Goal: Navigation & Orientation: Find specific page/section

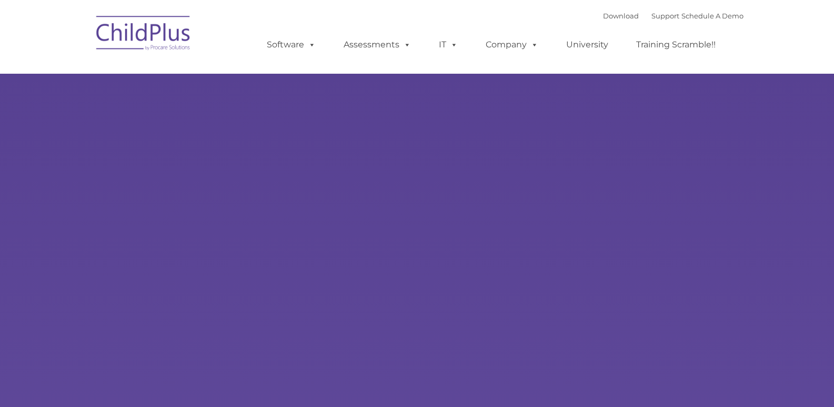
select select "MEDIUM"
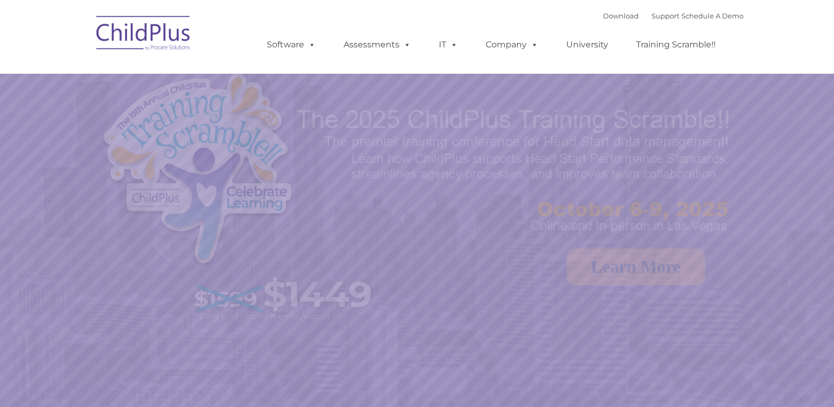
select select "MEDIUM"
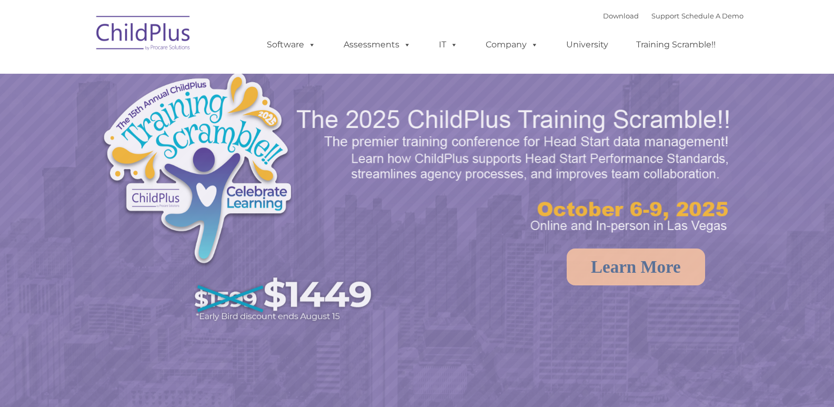
select select "MEDIUM"
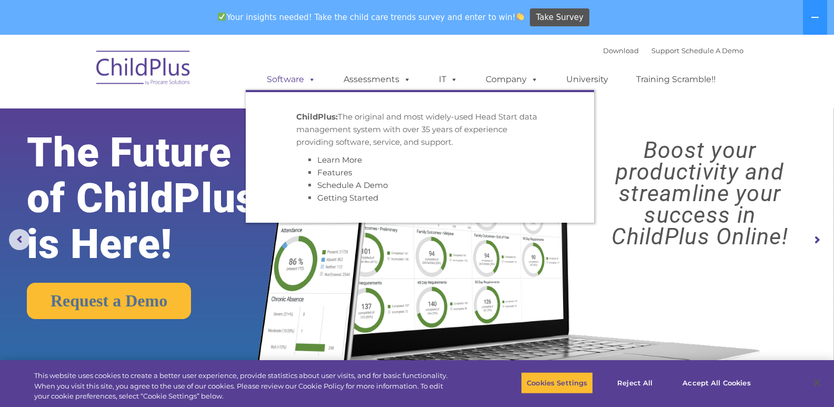
click at [298, 74] on link "Software" at bounding box center [291, 79] width 70 height 21
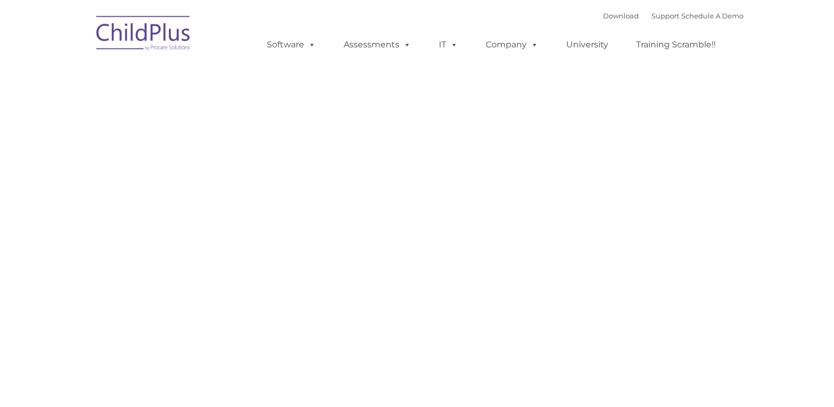
type input ""
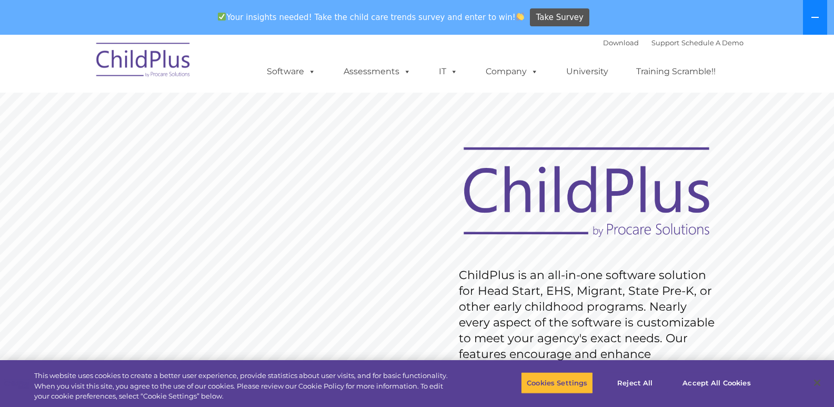
click at [818, 5] on button at bounding box center [815, 17] width 24 height 35
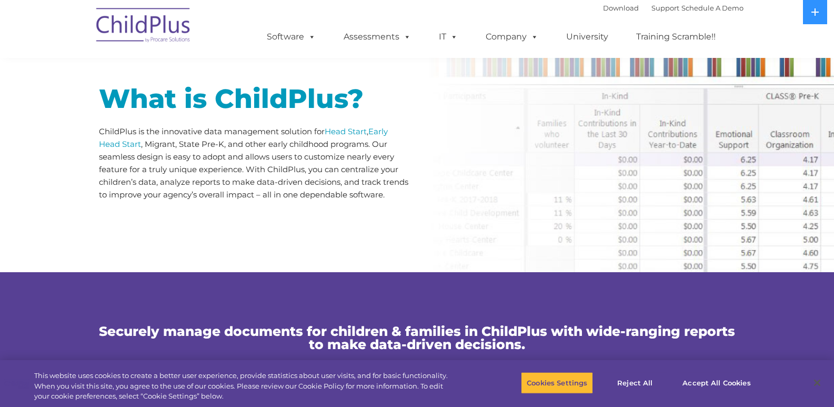
scroll to position [512, 0]
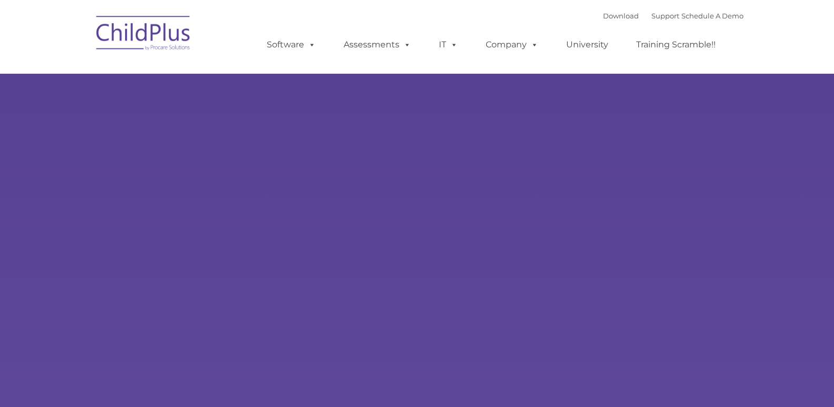
type input ""
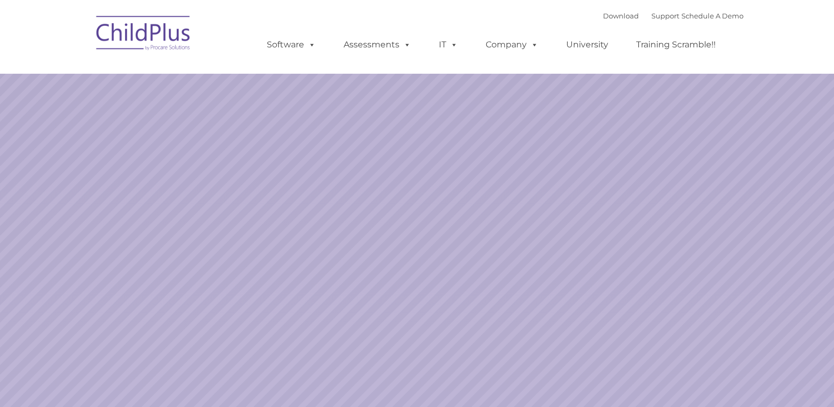
select select "MEDIUM"
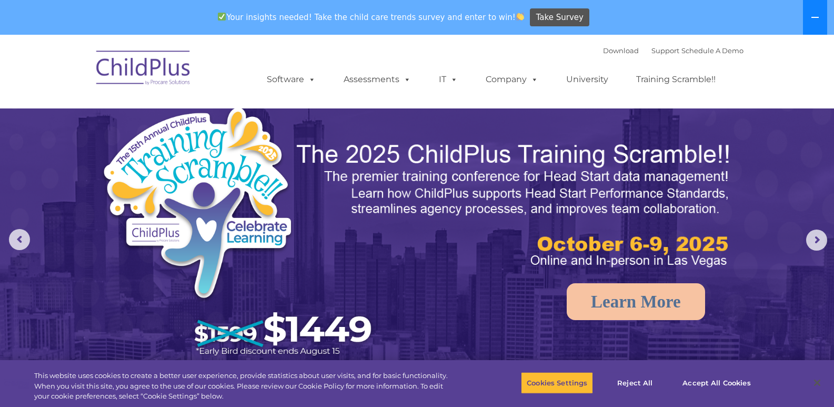
click at [810, 15] on button at bounding box center [815, 17] width 24 height 35
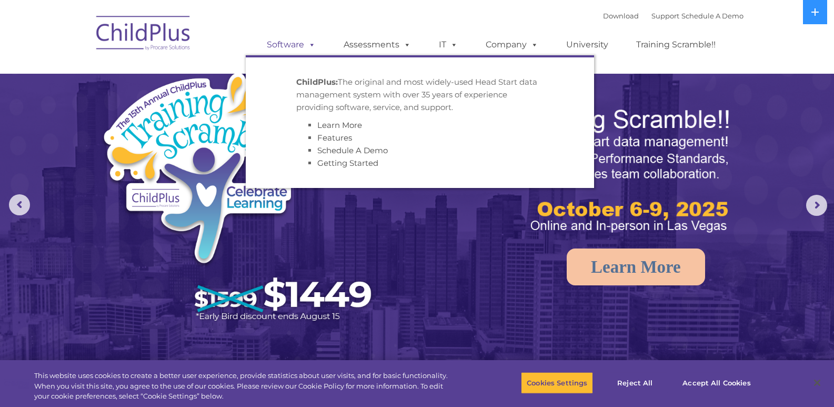
click at [313, 45] on span at bounding box center [310, 44] width 12 height 10
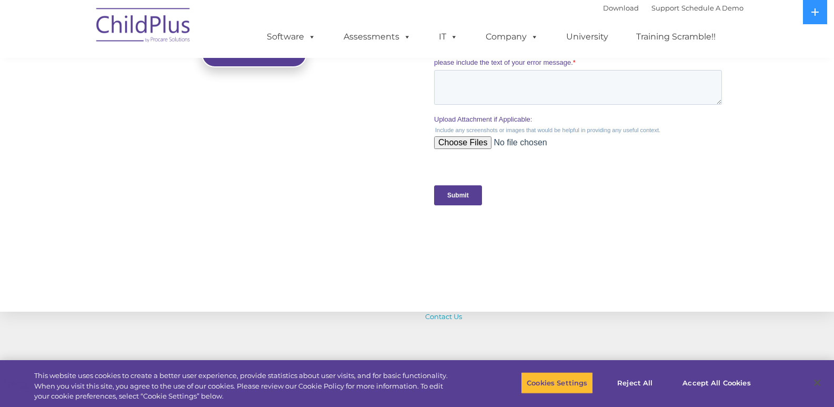
scroll to position [1120, 0]
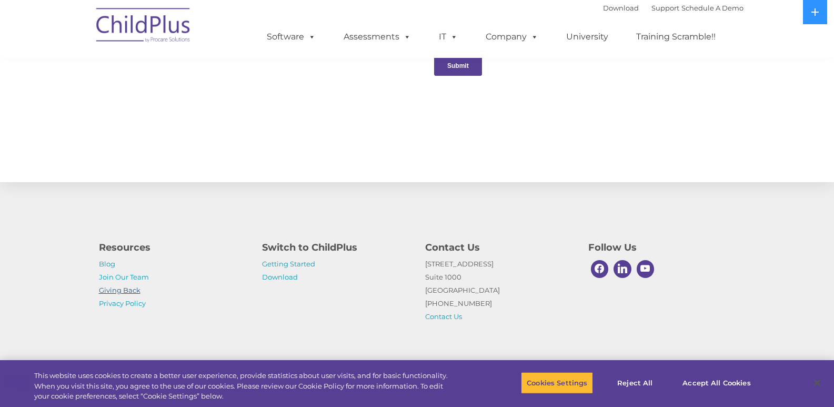
click at [138, 286] on link "Giving Back" at bounding box center [120, 290] width 42 height 8
click at [138, 276] on link "Join Our Team" at bounding box center [124, 276] width 50 height 8
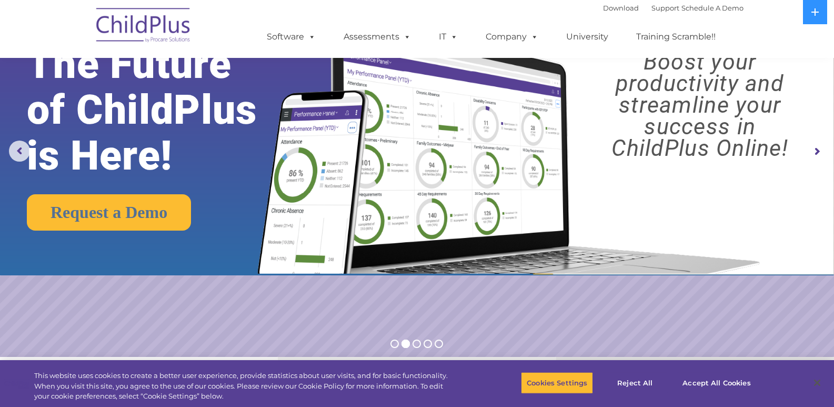
scroll to position [0, 0]
